Goal: Task Accomplishment & Management: Use online tool/utility

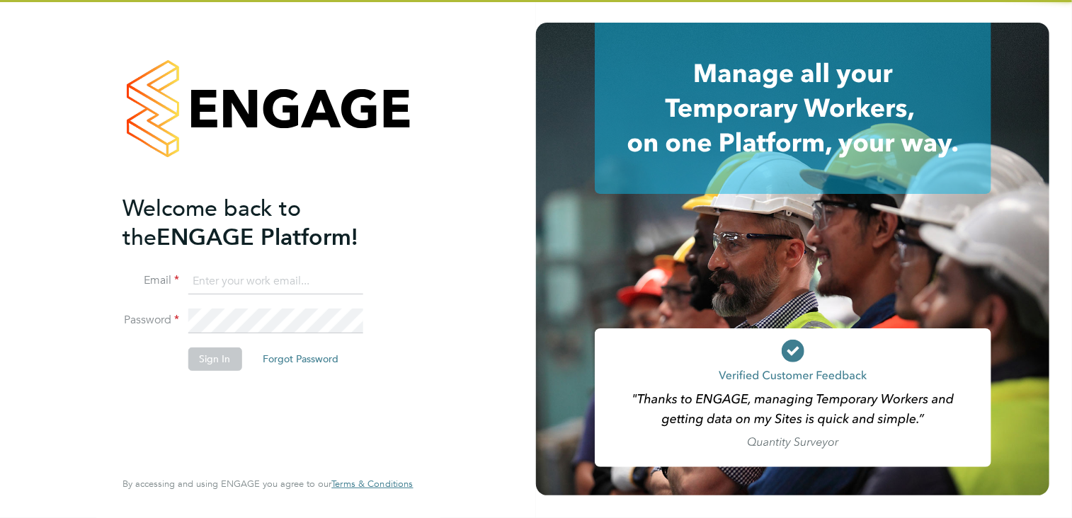
click at [221, 281] on input at bounding box center [275, 281] width 175 height 25
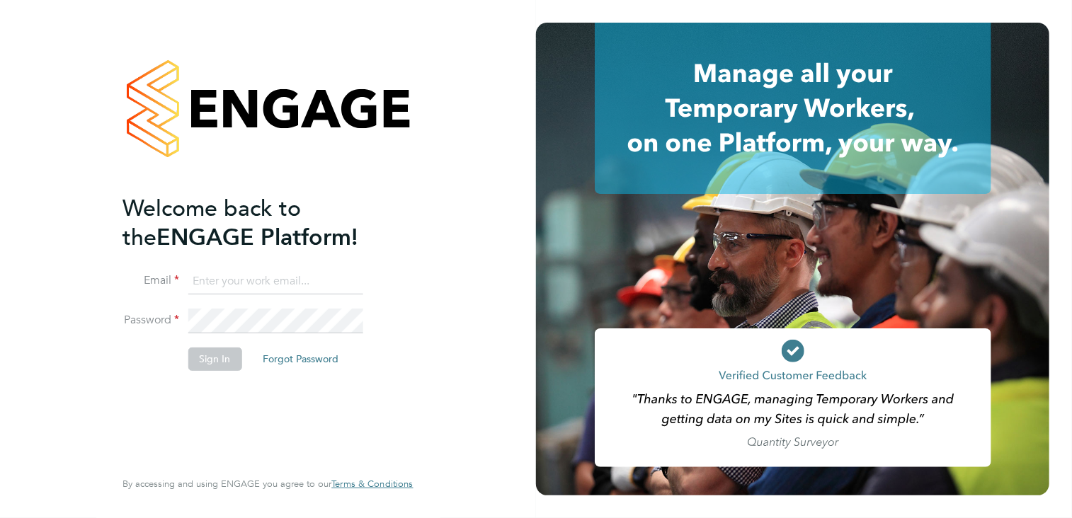
type input "andy.crow@morganhunt.com"
click at [213, 356] on button "Sign In" at bounding box center [215, 359] width 54 height 23
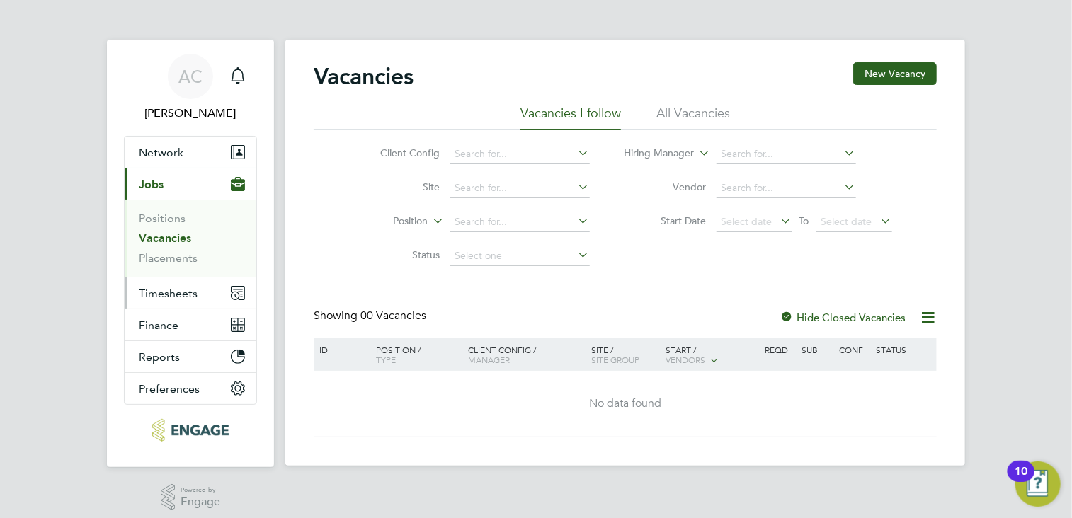
click at [182, 294] on span "Timesheets" at bounding box center [168, 293] width 59 height 13
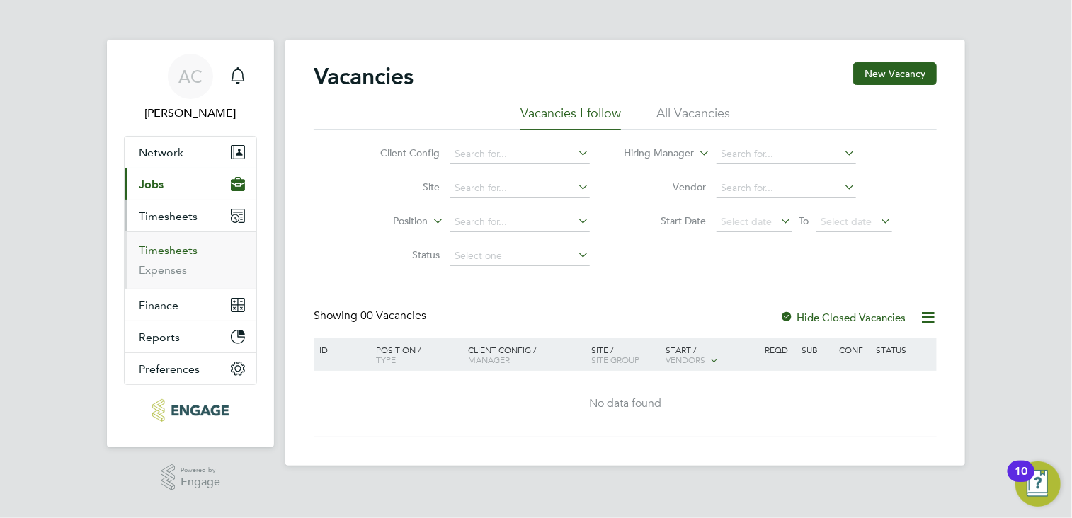
click at [178, 251] on link "Timesheets" at bounding box center [168, 250] width 59 height 13
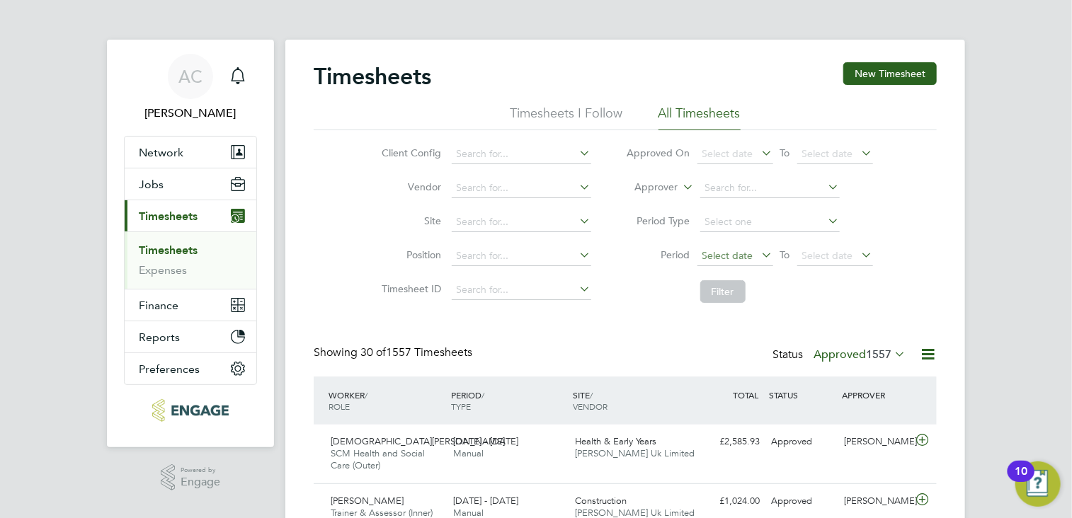
click at [734, 248] on span "Select date" at bounding box center [735, 256] width 76 height 19
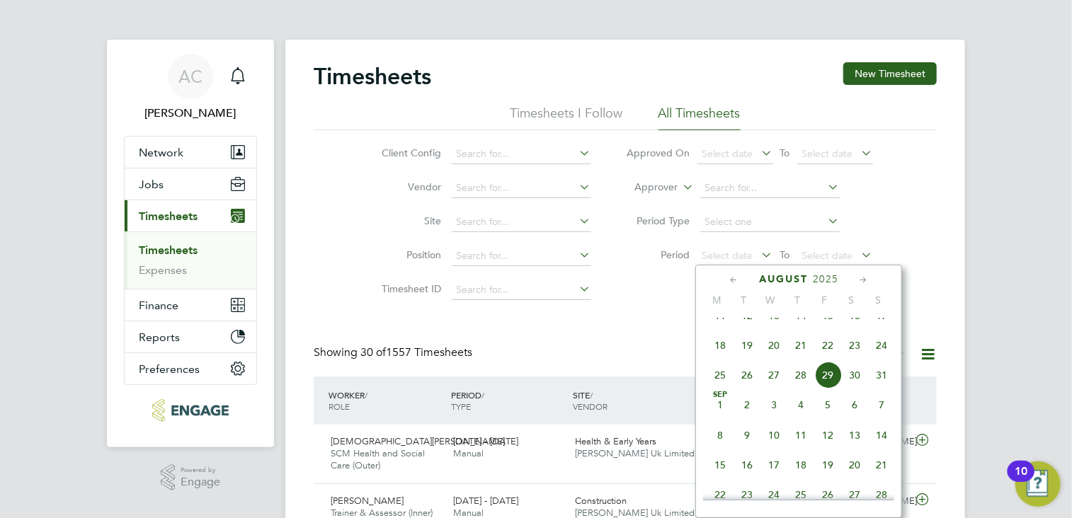
click at [721, 359] on span "18" at bounding box center [720, 345] width 27 height 27
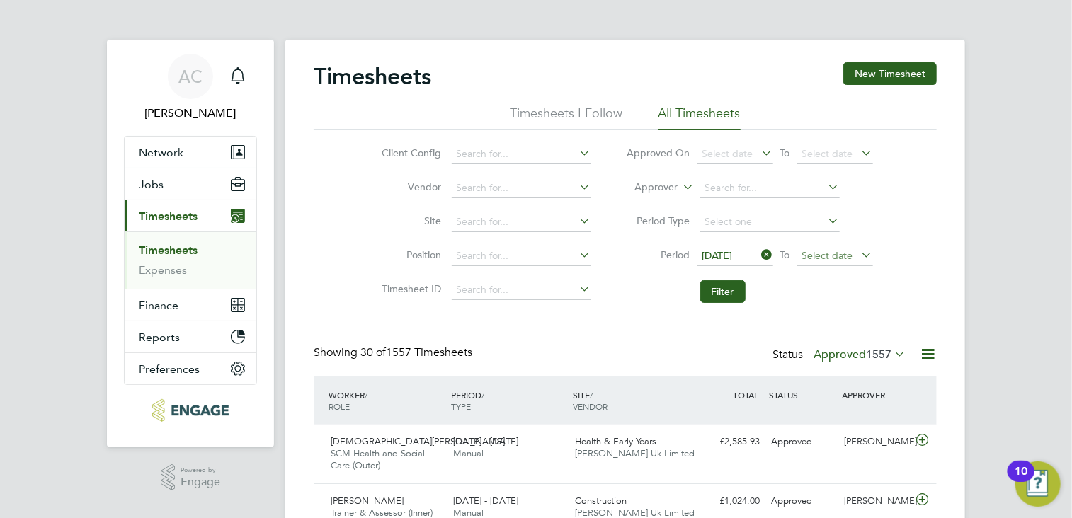
click at [824, 257] on span "Select date" at bounding box center [827, 255] width 51 height 13
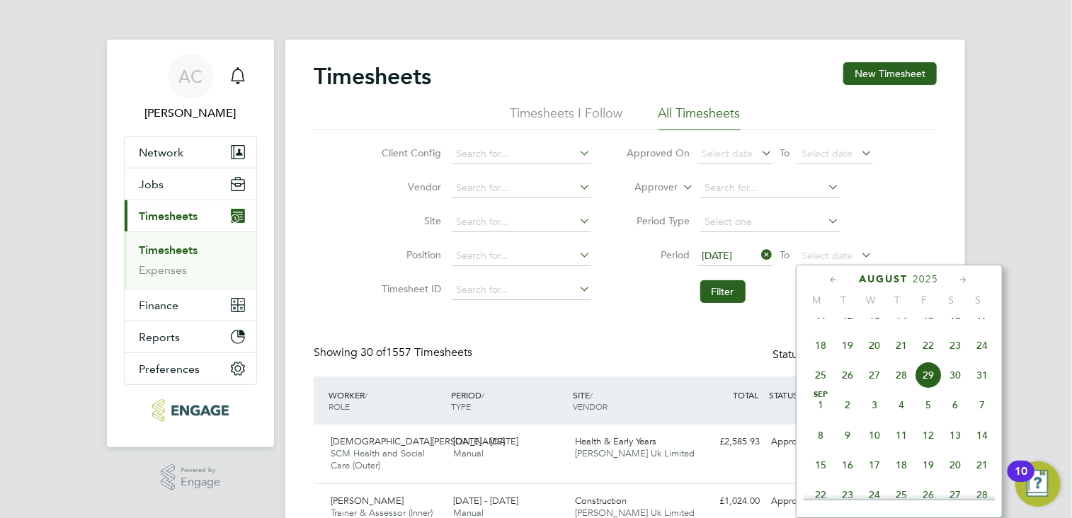
click at [985, 358] on span "24" at bounding box center [982, 345] width 27 height 27
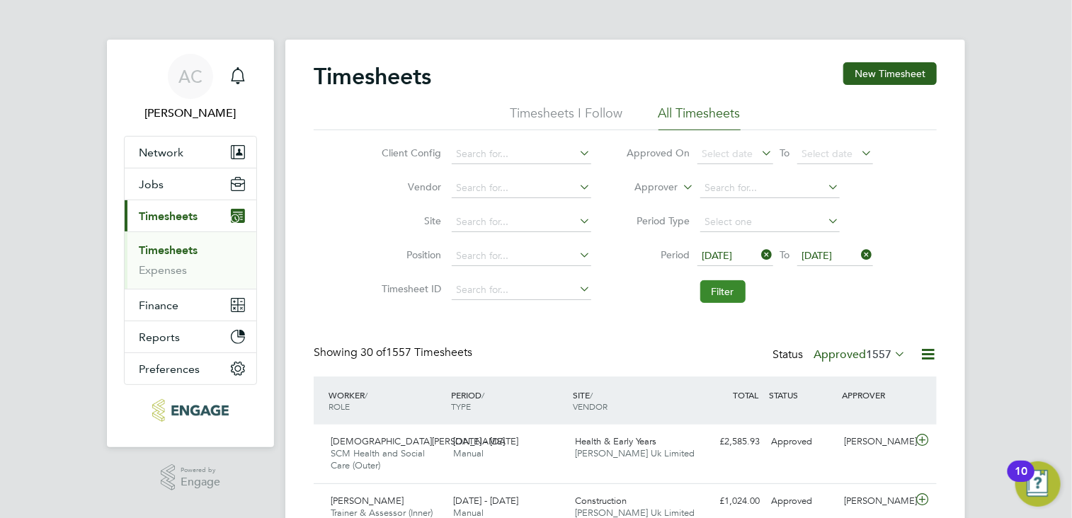
click at [717, 293] on button "Filter" at bounding box center [722, 291] width 45 height 23
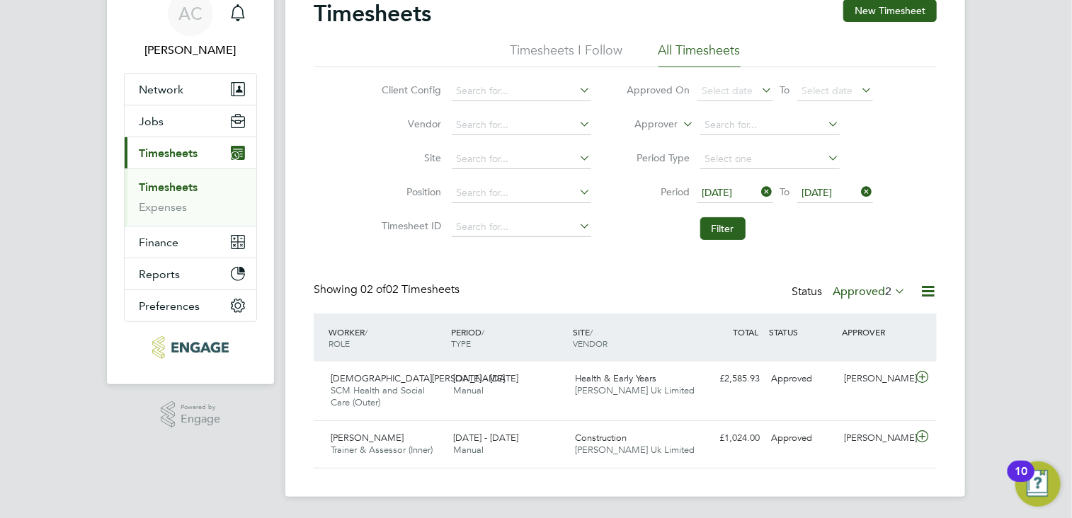
click at [891, 290] on icon at bounding box center [891, 291] width 0 height 20
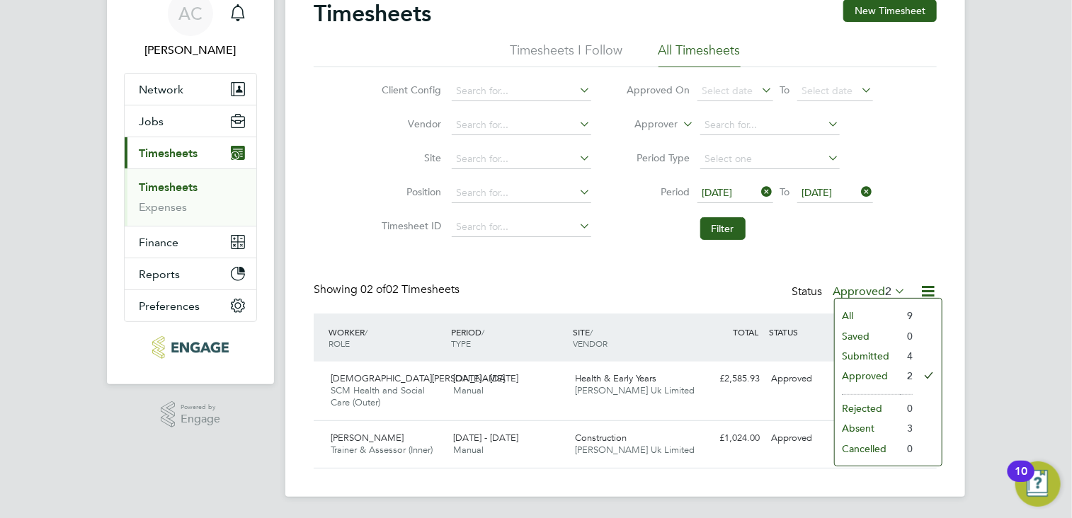
click at [867, 356] on li "Submitted" at bounding box center [867, 356] width 65 height 20
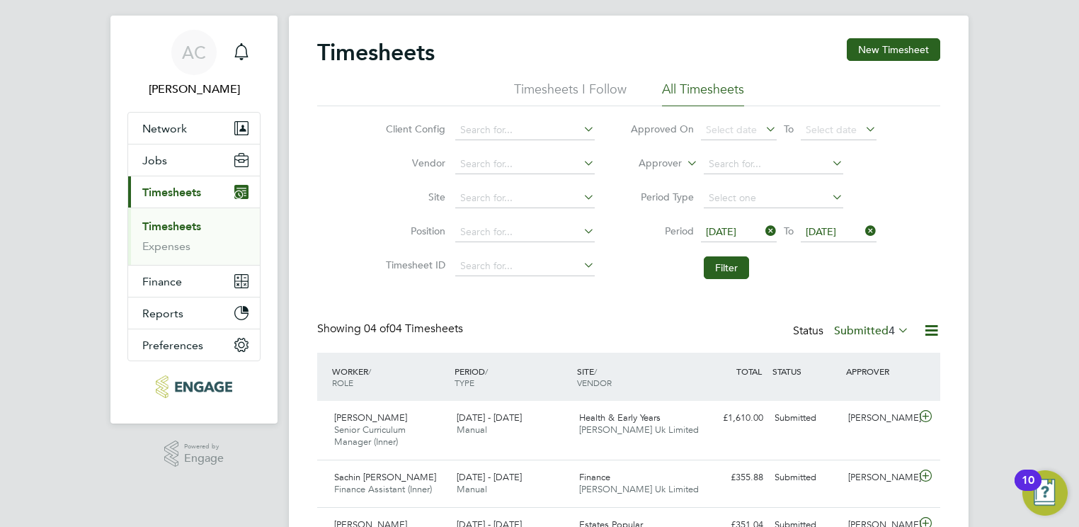
scroll to position [6, 7]
